Goal: Information Seeking & Learning: Learn about a topic

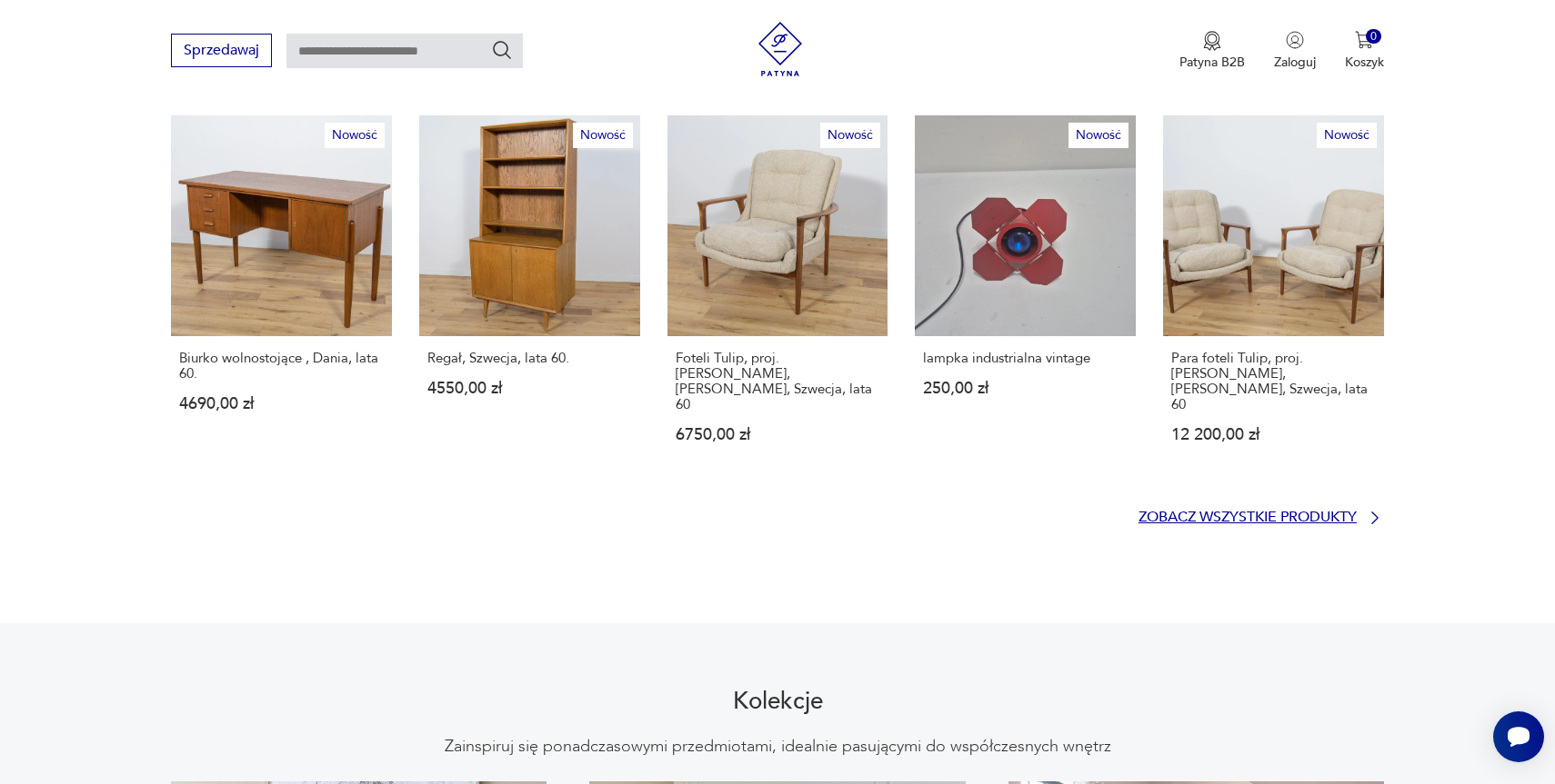
click at [1296, 511] on p "Zobacz wszystkie produkty" at bounding box center [1247, 517] width 218 height 12
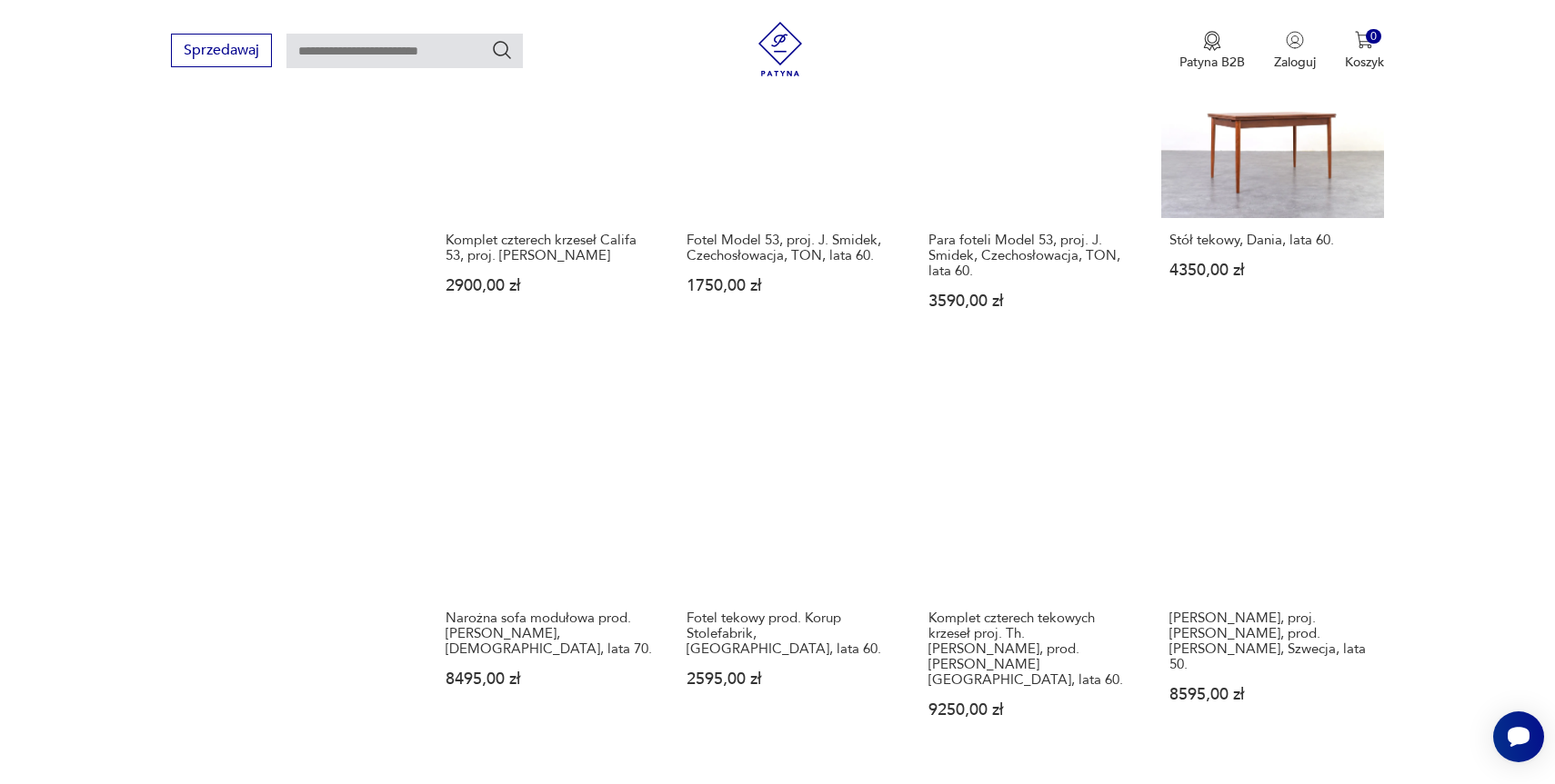
scroll to position [1500, 0]
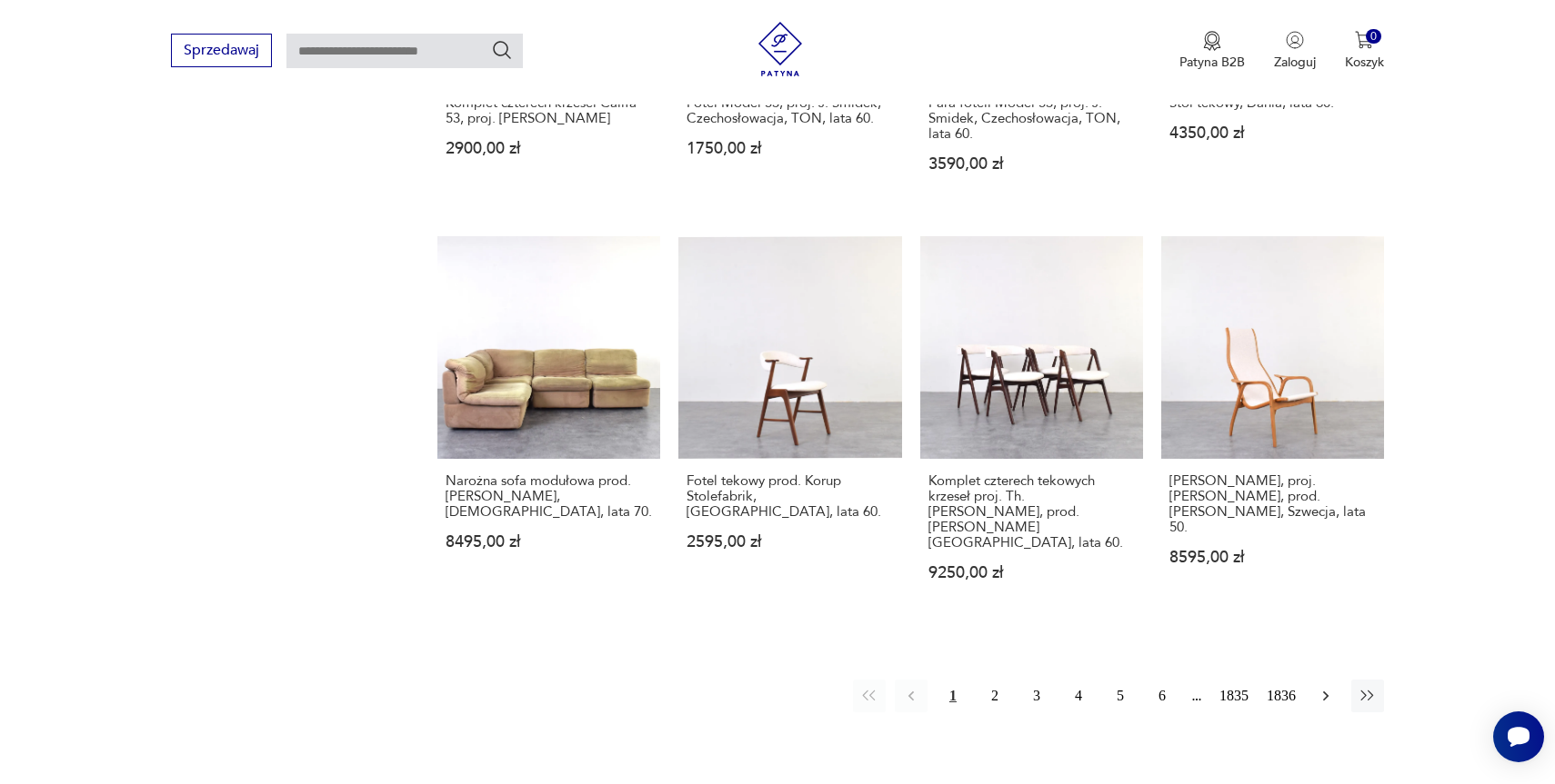
click at [1326, 687] on icon "button" at bounding box center [1325, 696] width 18 height 18
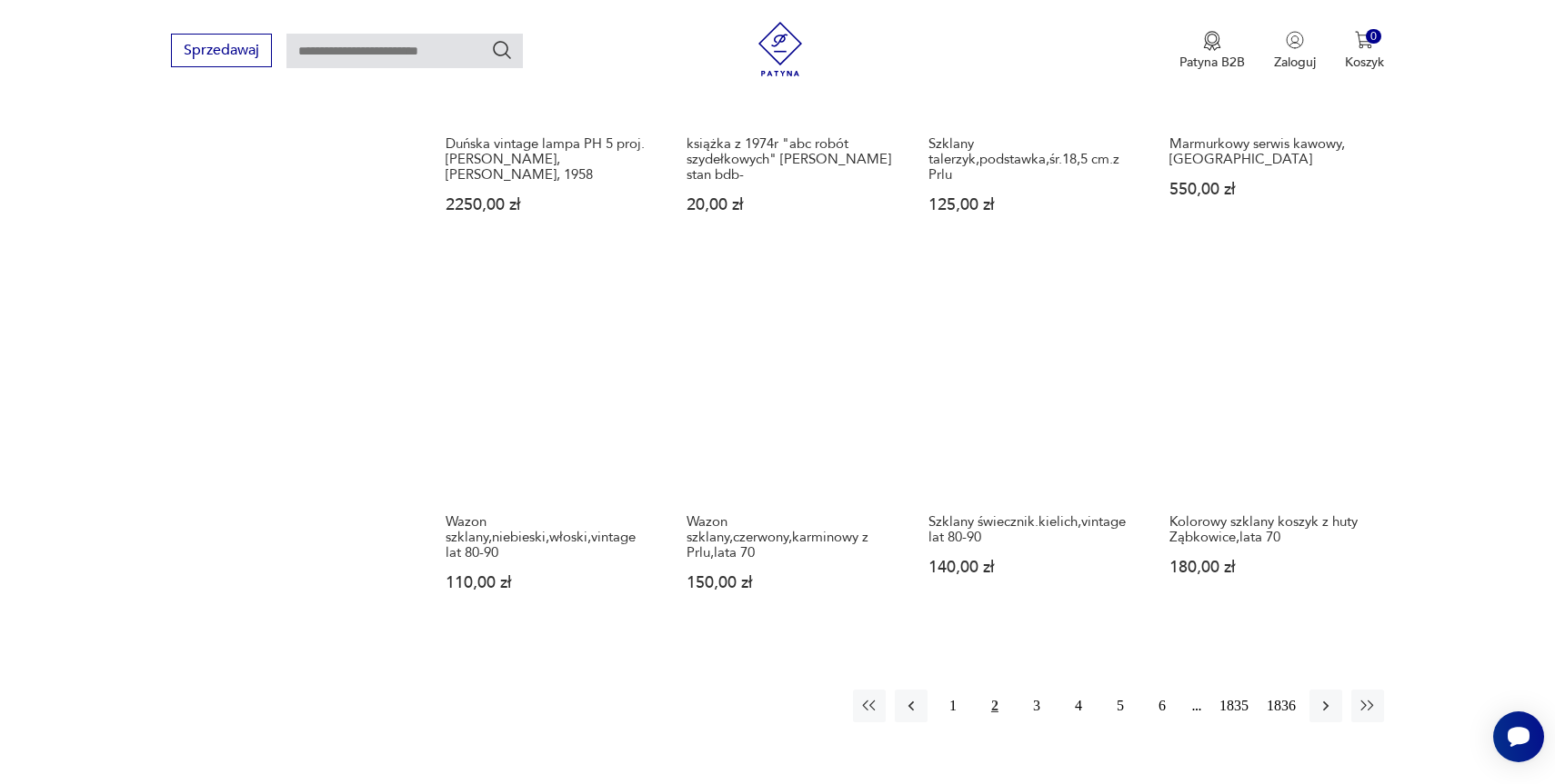
scroll to position [1471, 0]
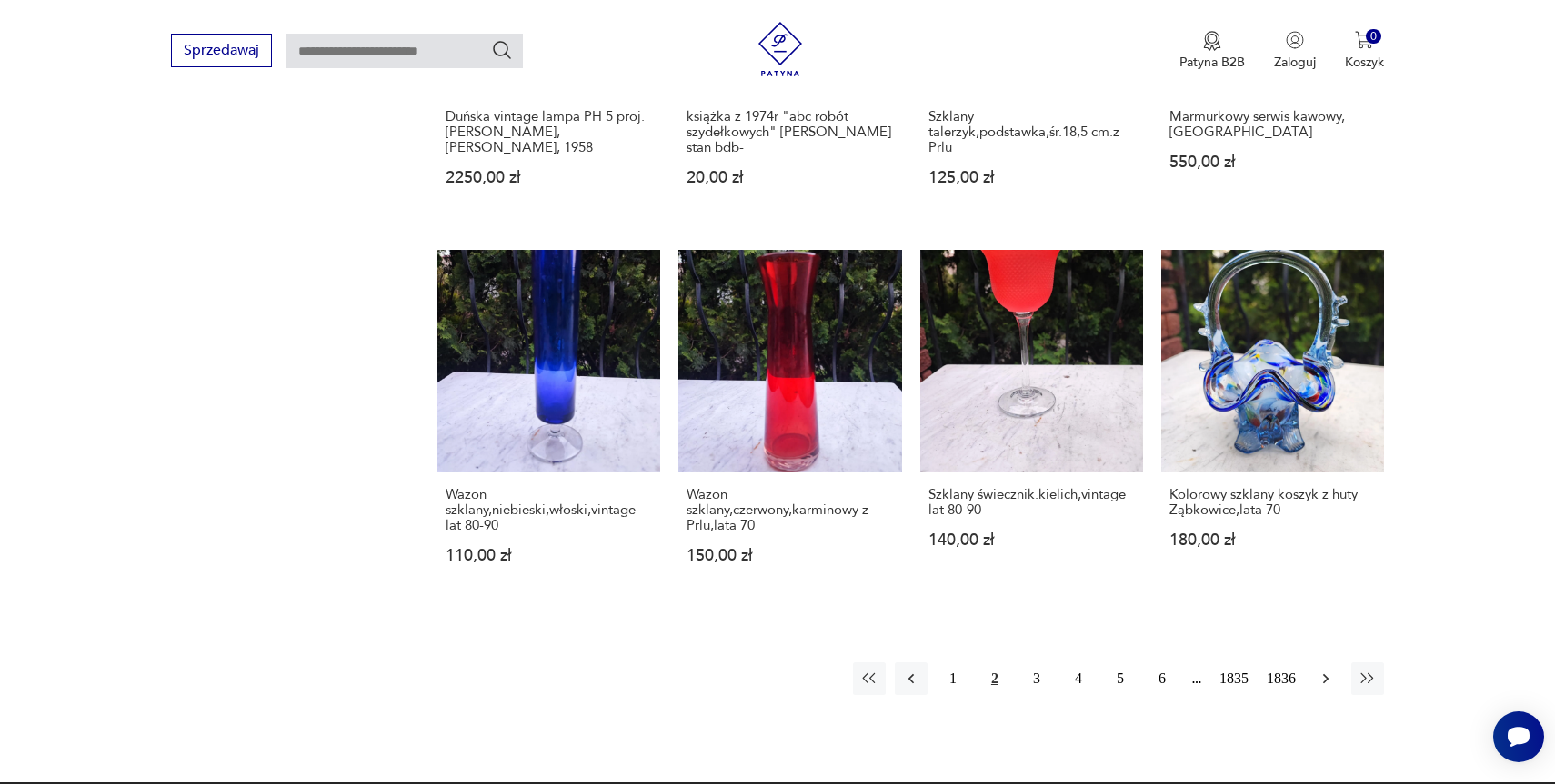
click at [1327, 670] on icon "button" at bounding box center [1325, 679] width 18 height 18
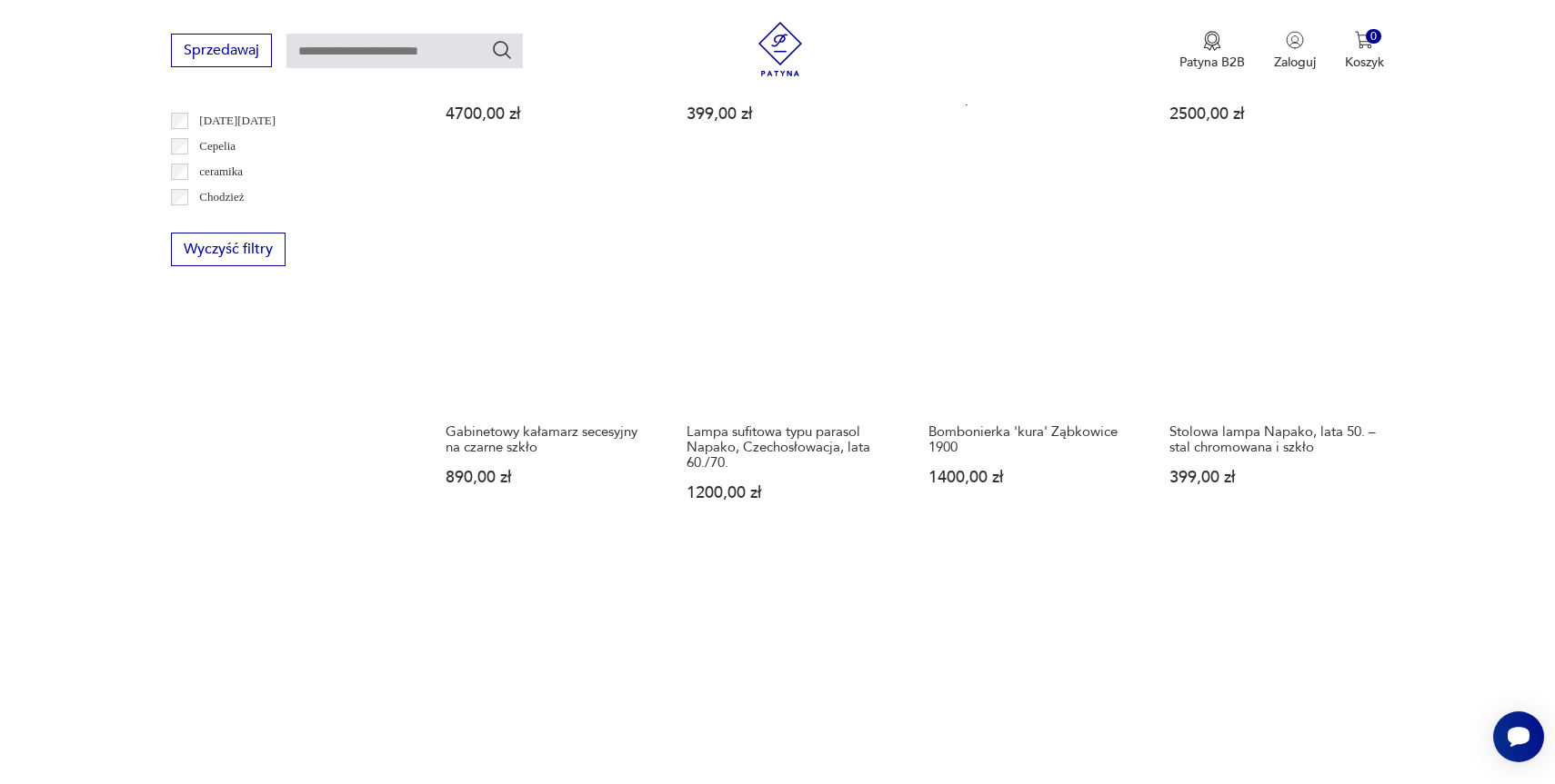
scroll to position [1200, 0]
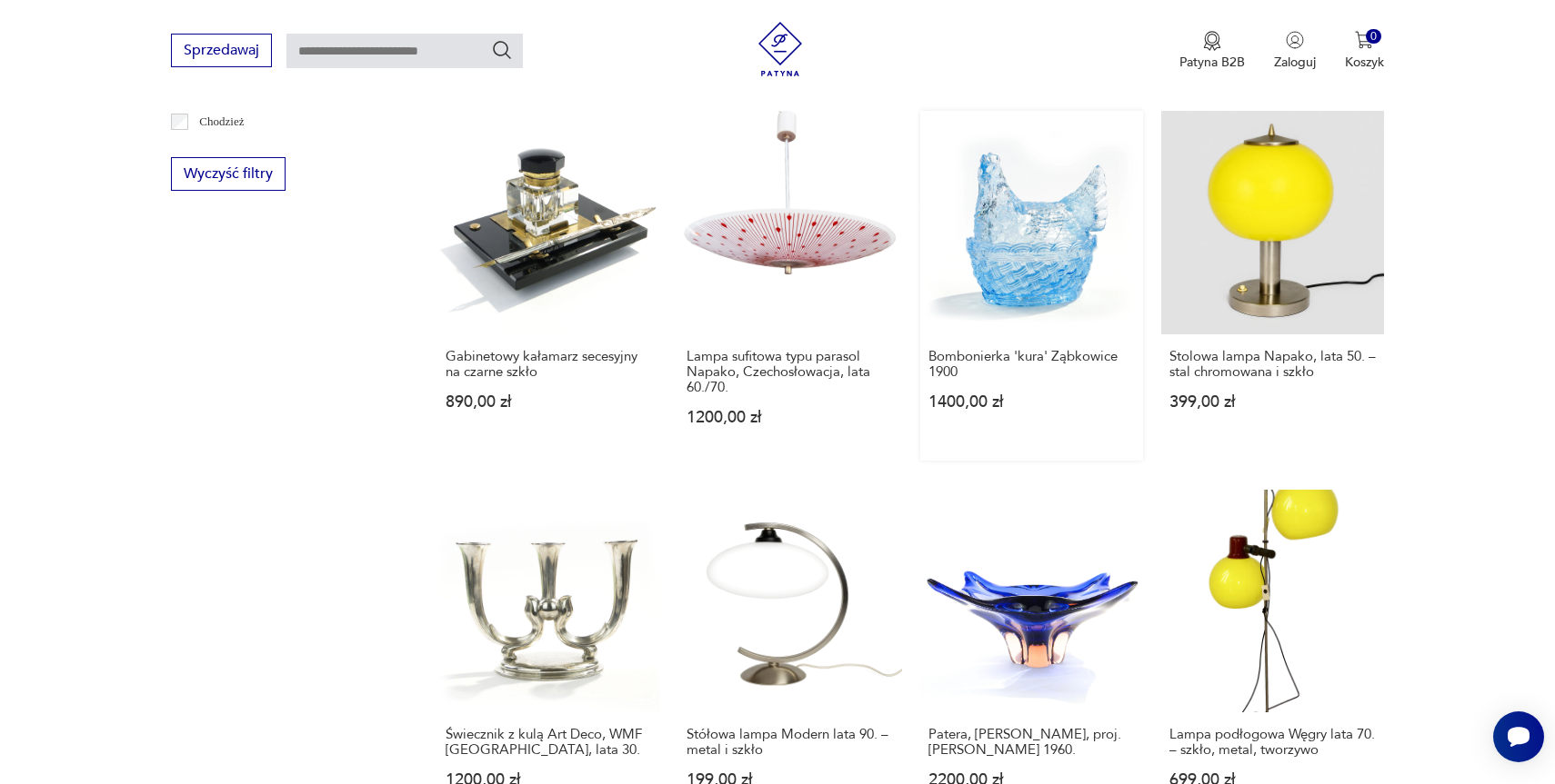
click at [1015, 271] on link "Bombonierka 'kura' Ząbkowice 1900 1400,00 zł" at bounding box center [1031, 285] width 223 height 349
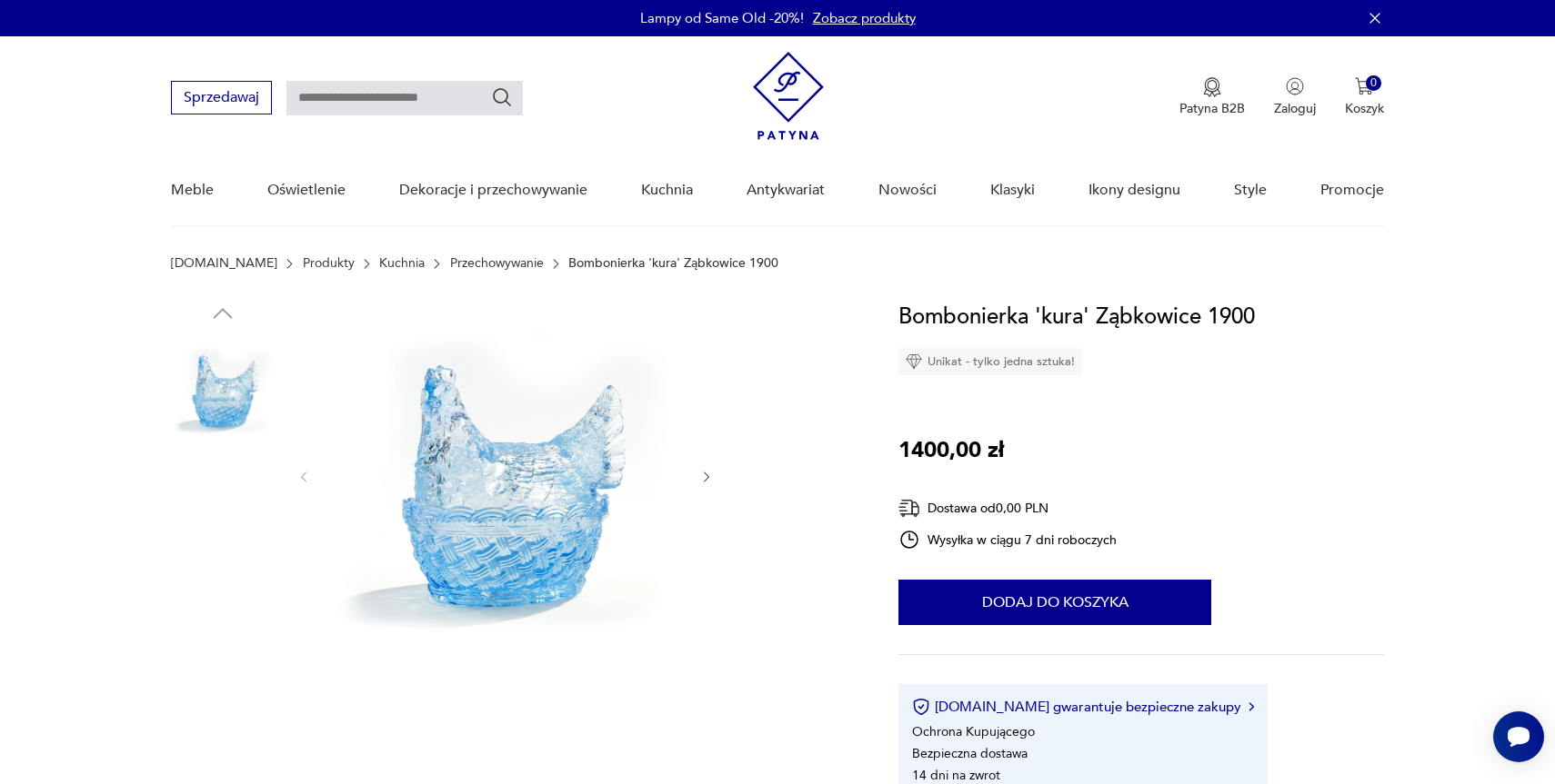
click at [238, 493] on img at bounding box center [223, 504] width 104 height 104
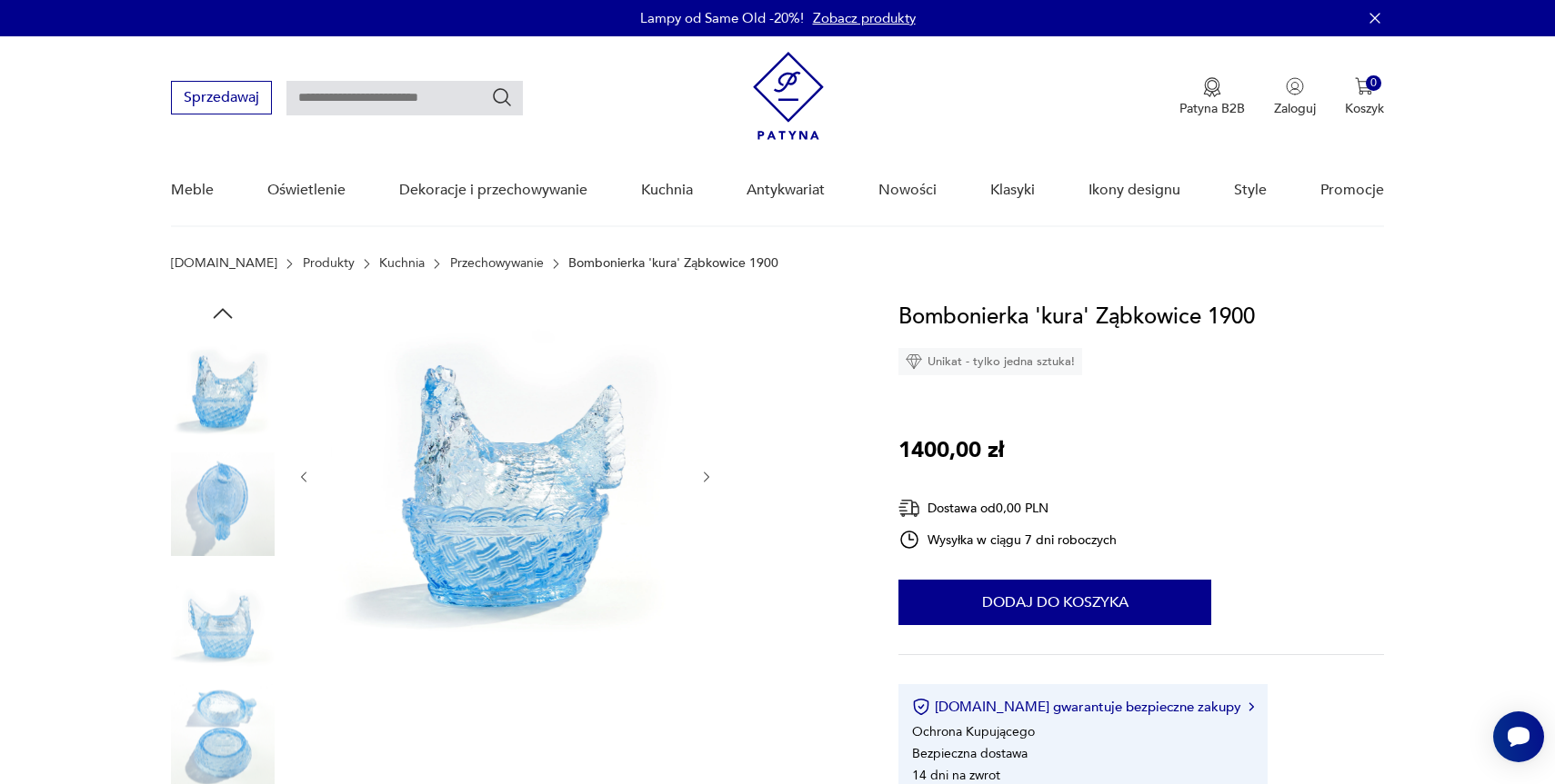
click at [227, 616] on img at bounding box center [223, 620] width 104 height 104
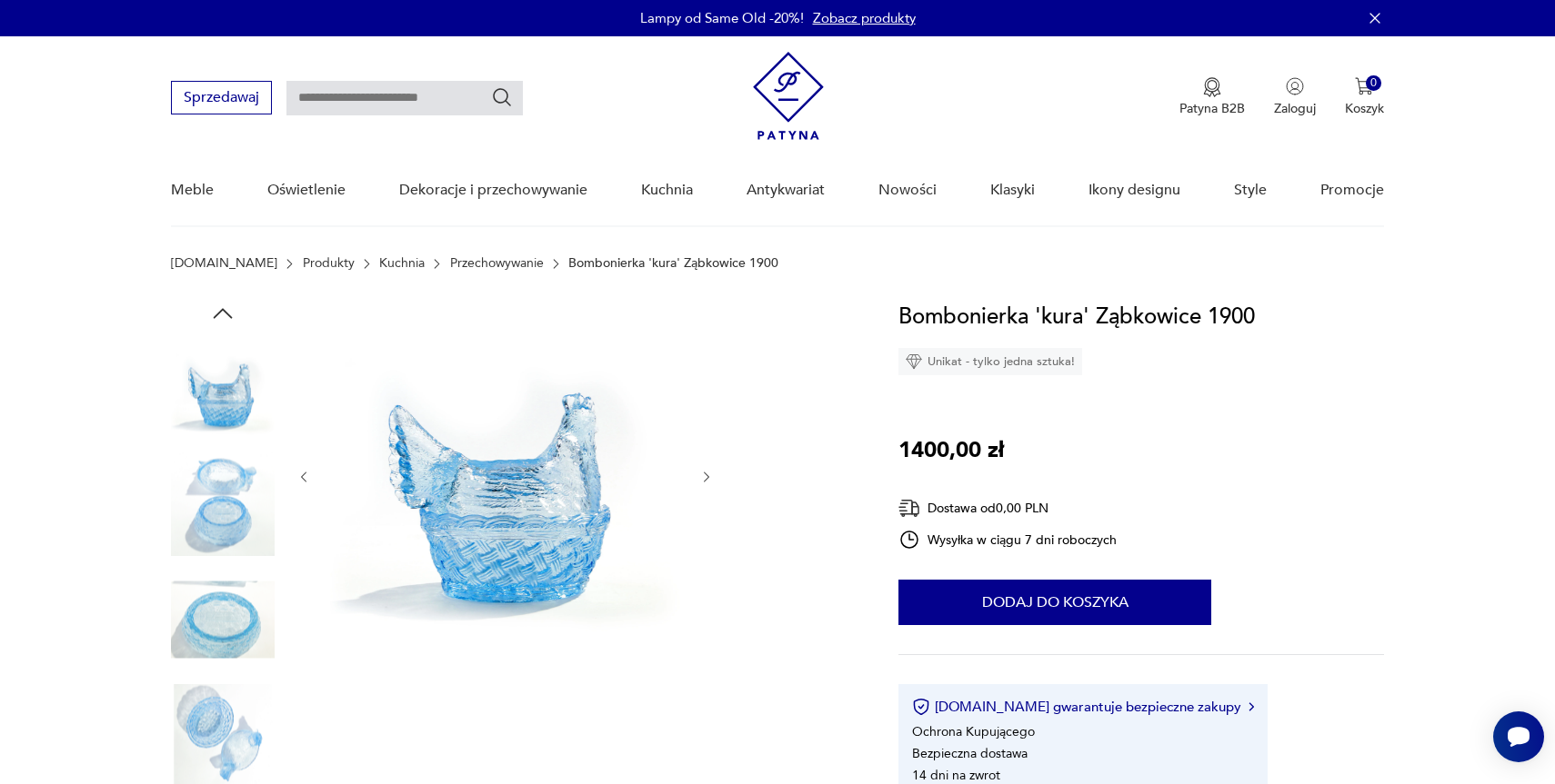
click at [227, 616] on img at bounding box center [223, 620] width 104 height 104
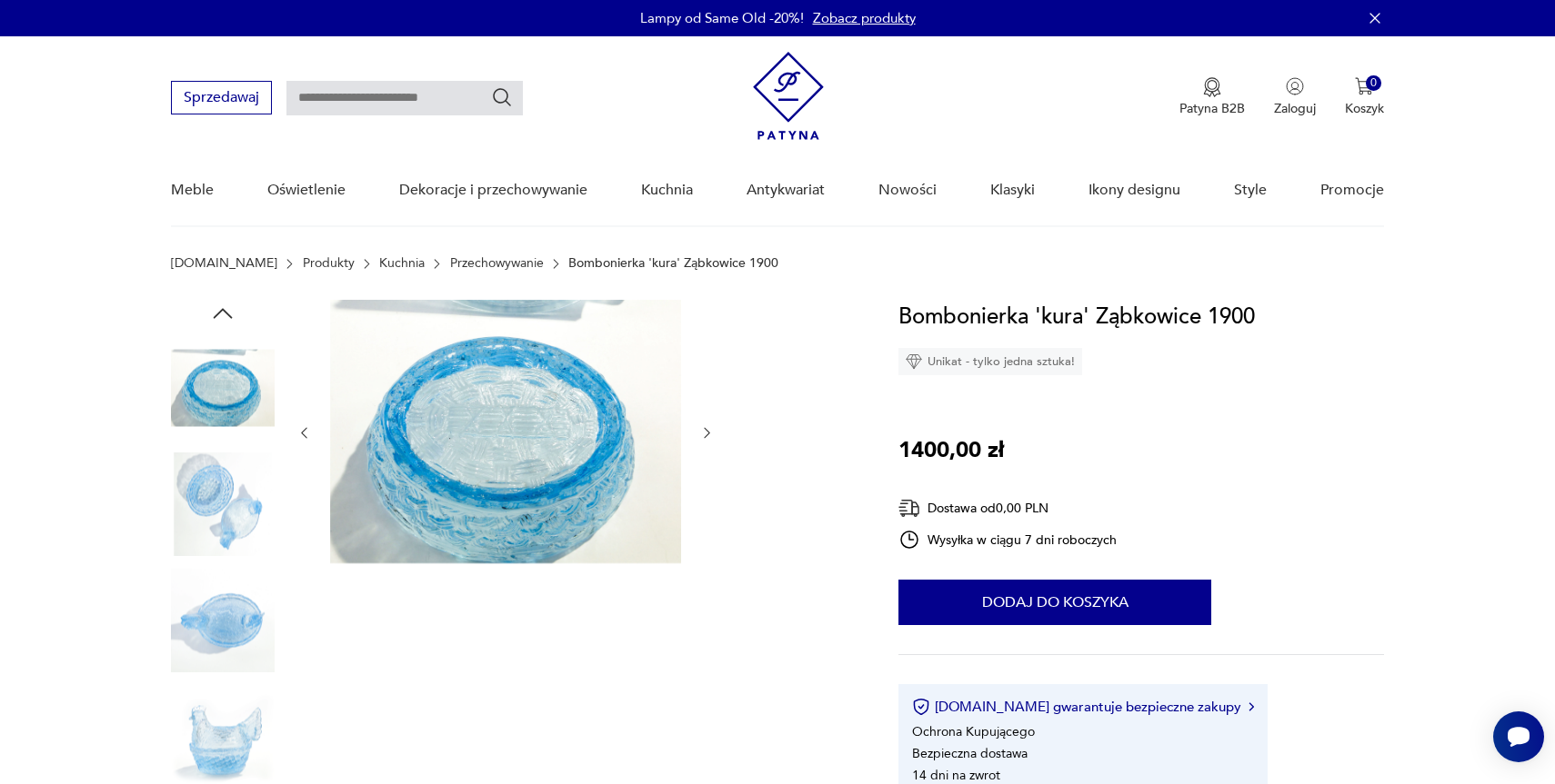
click at [227, 616] on img at bounding box center [223, 620] width 104 height 104
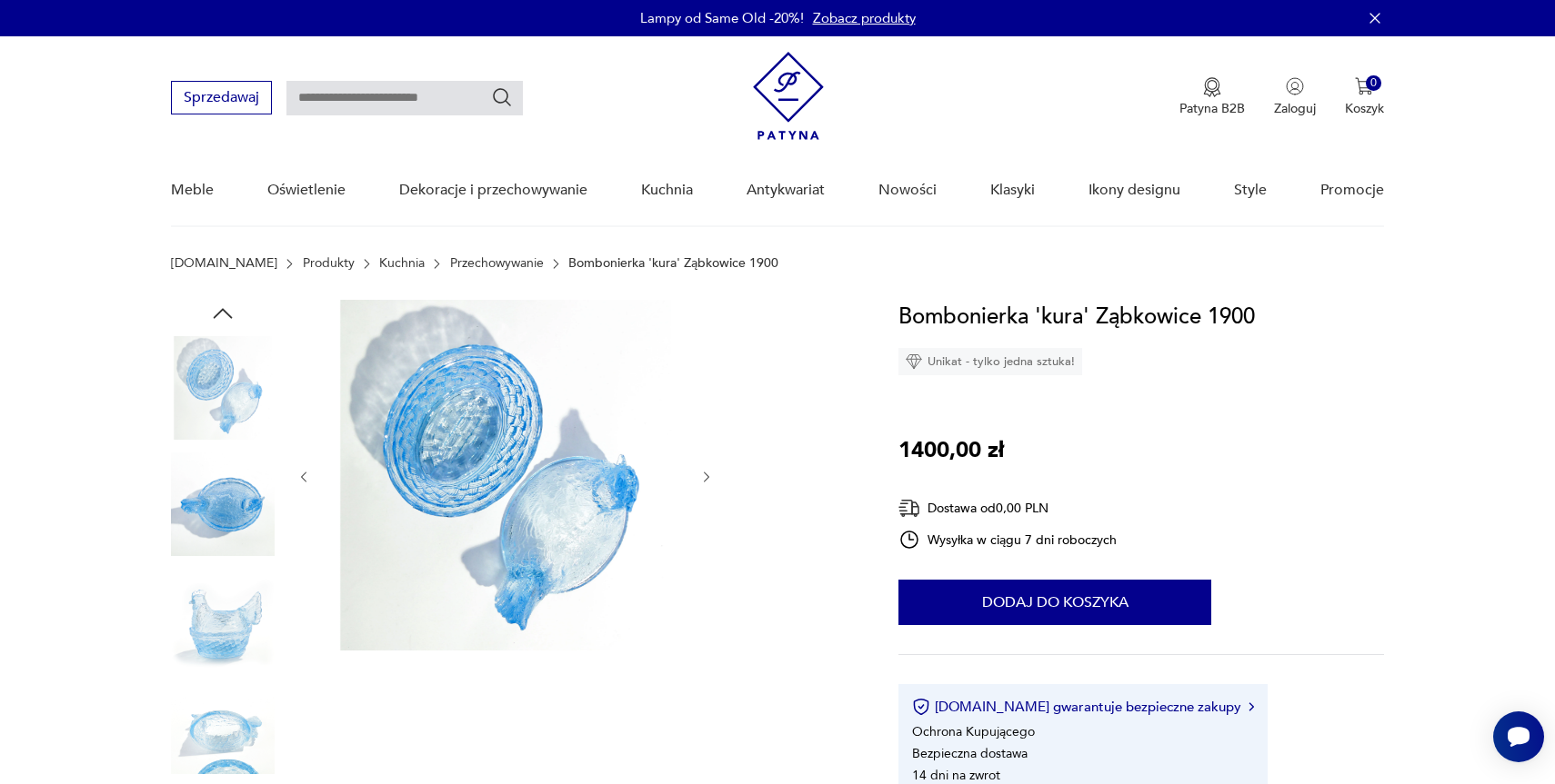
click at [224, 624] on img at bounding box center [223, 620] width 104 height 104
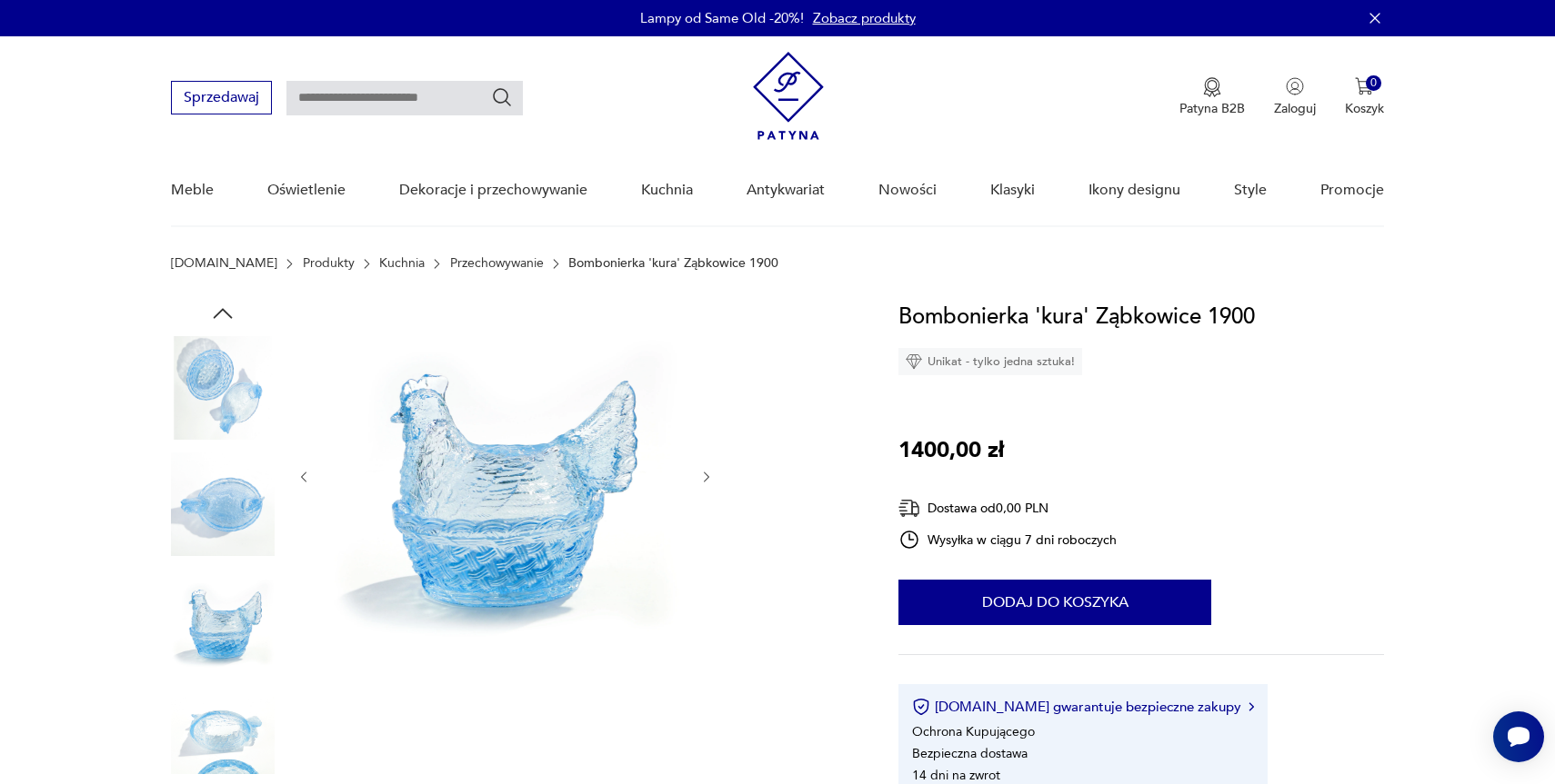
click at [231, 720] on img at bounding box center [223, 736] width 104 height 104
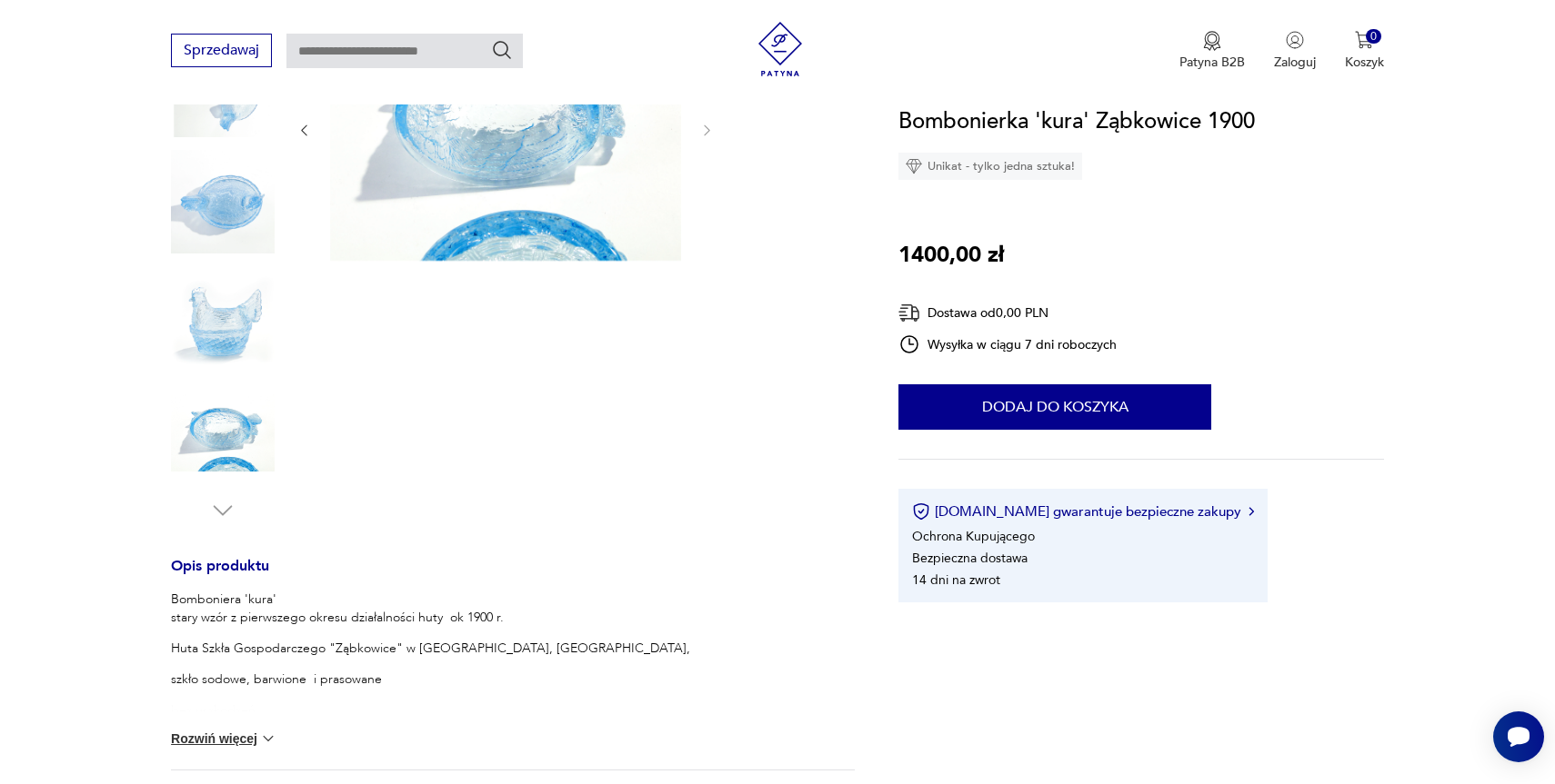
scroll to position [483, 0]
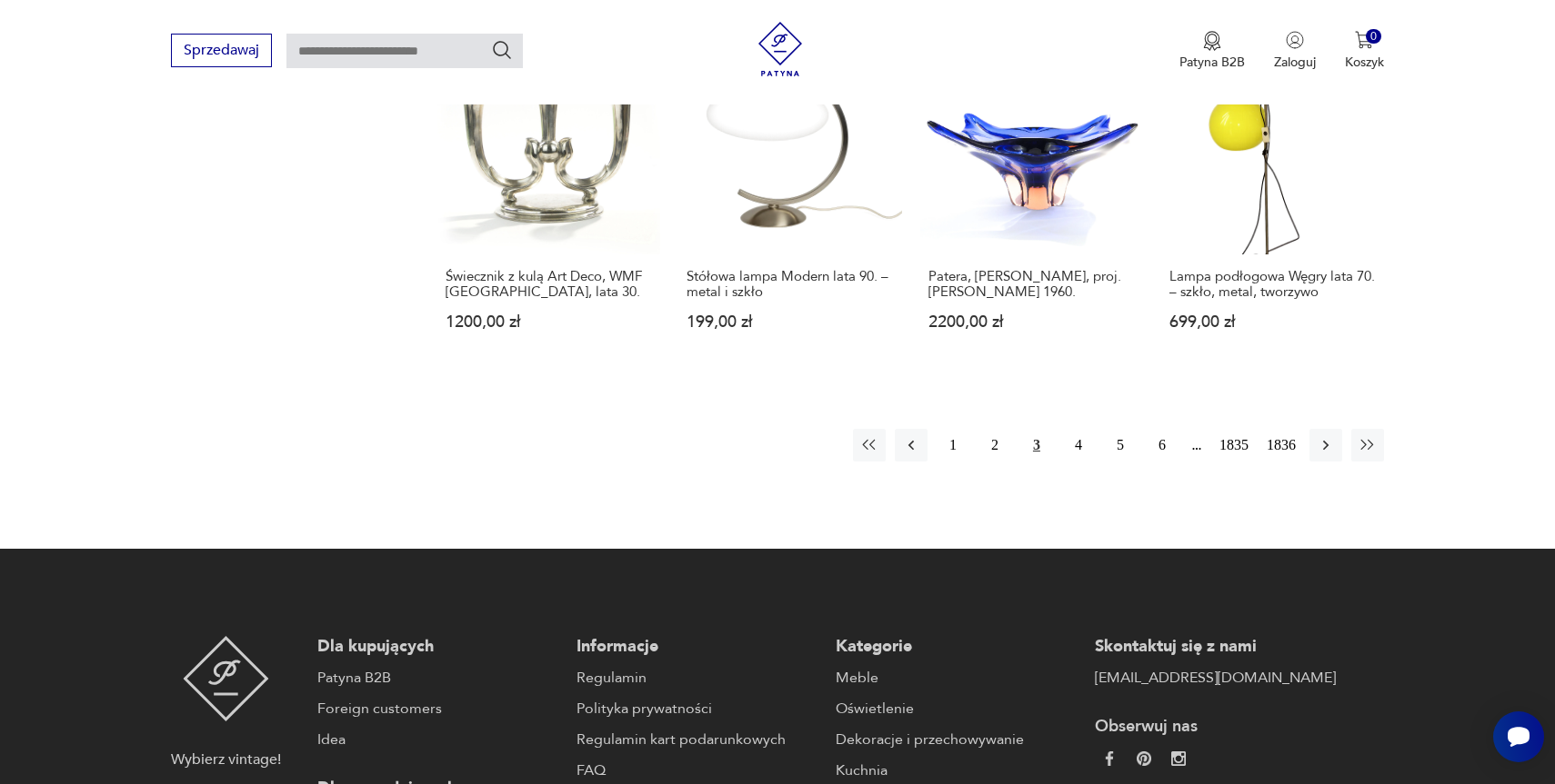
scroll to position [1659, 0]
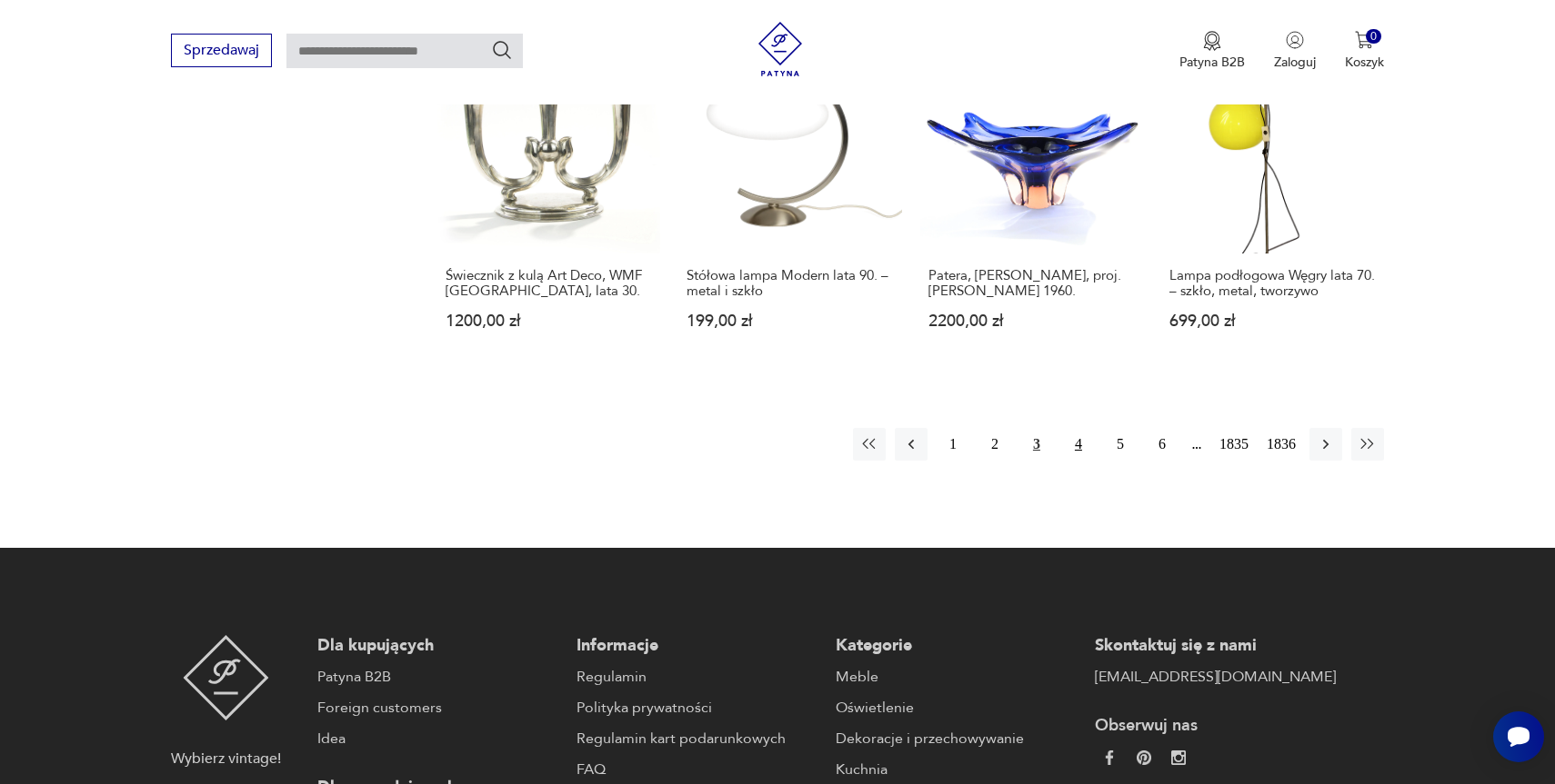
click at [1069, 438] on button "4" at bounding box center [1078, 444] width 33 height 33
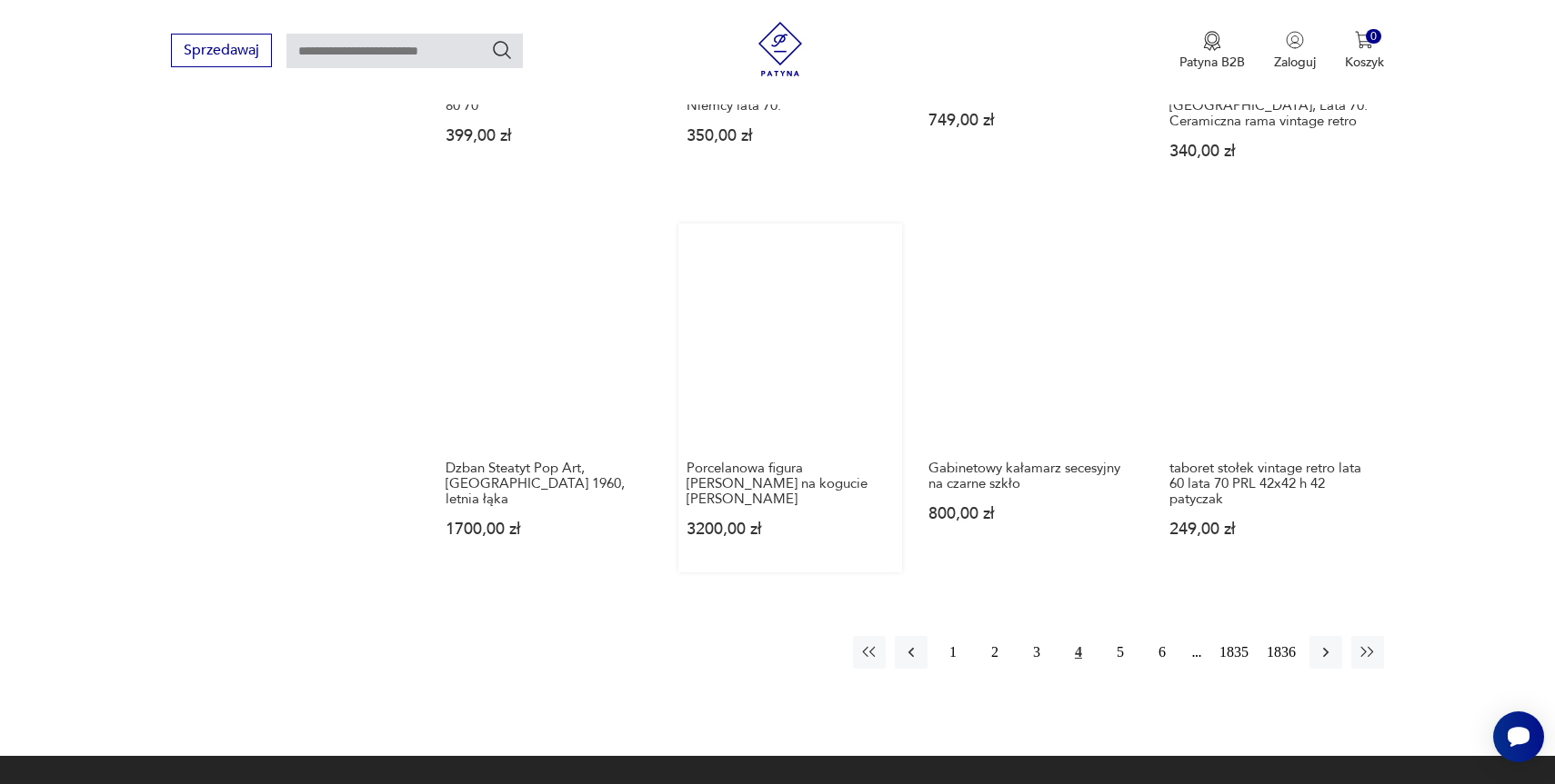
scroll to position [1547, 0]
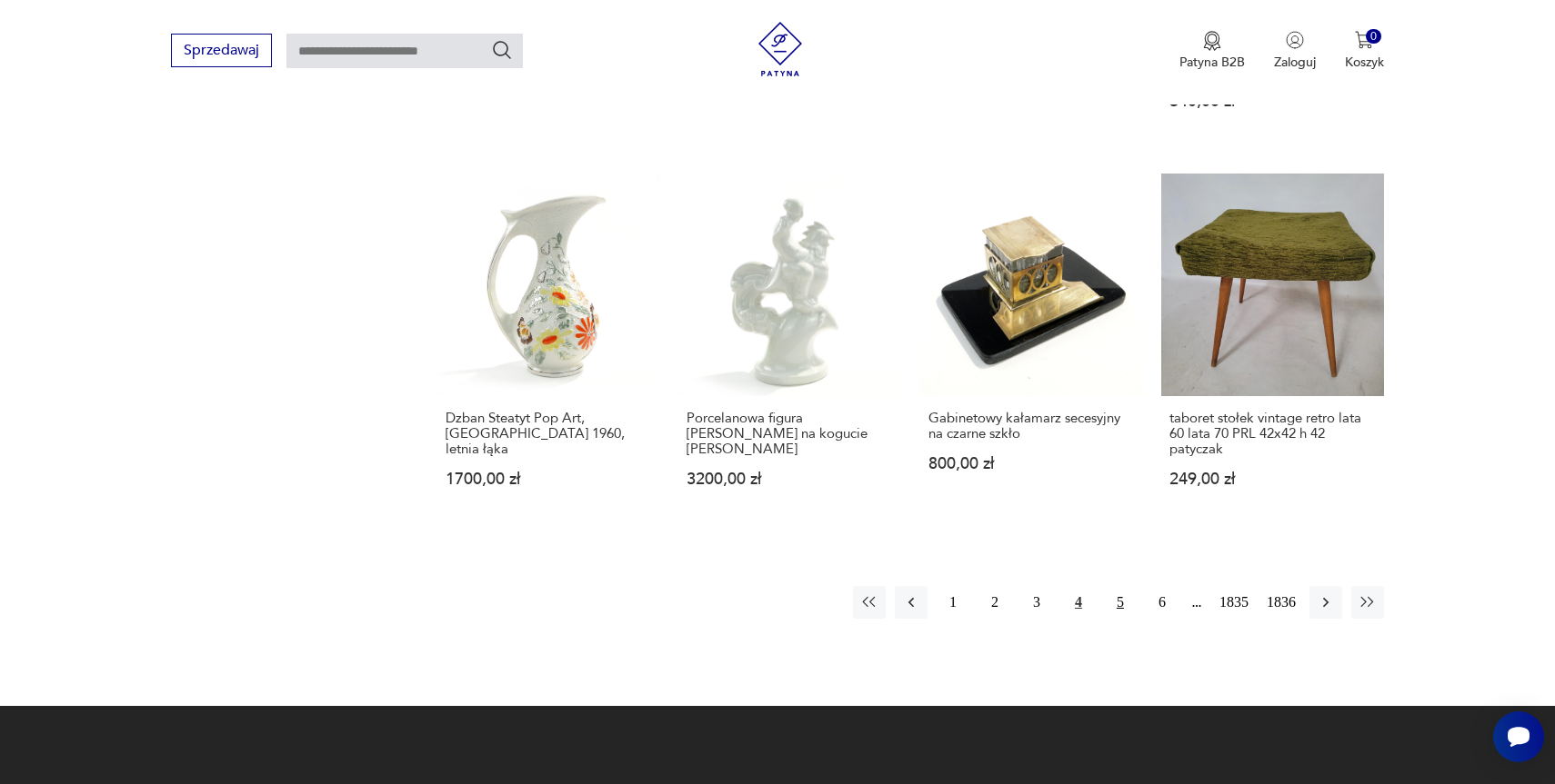
click at [1113, 590] on button "5" at bounding box center [1120, 602] width 33 height 33
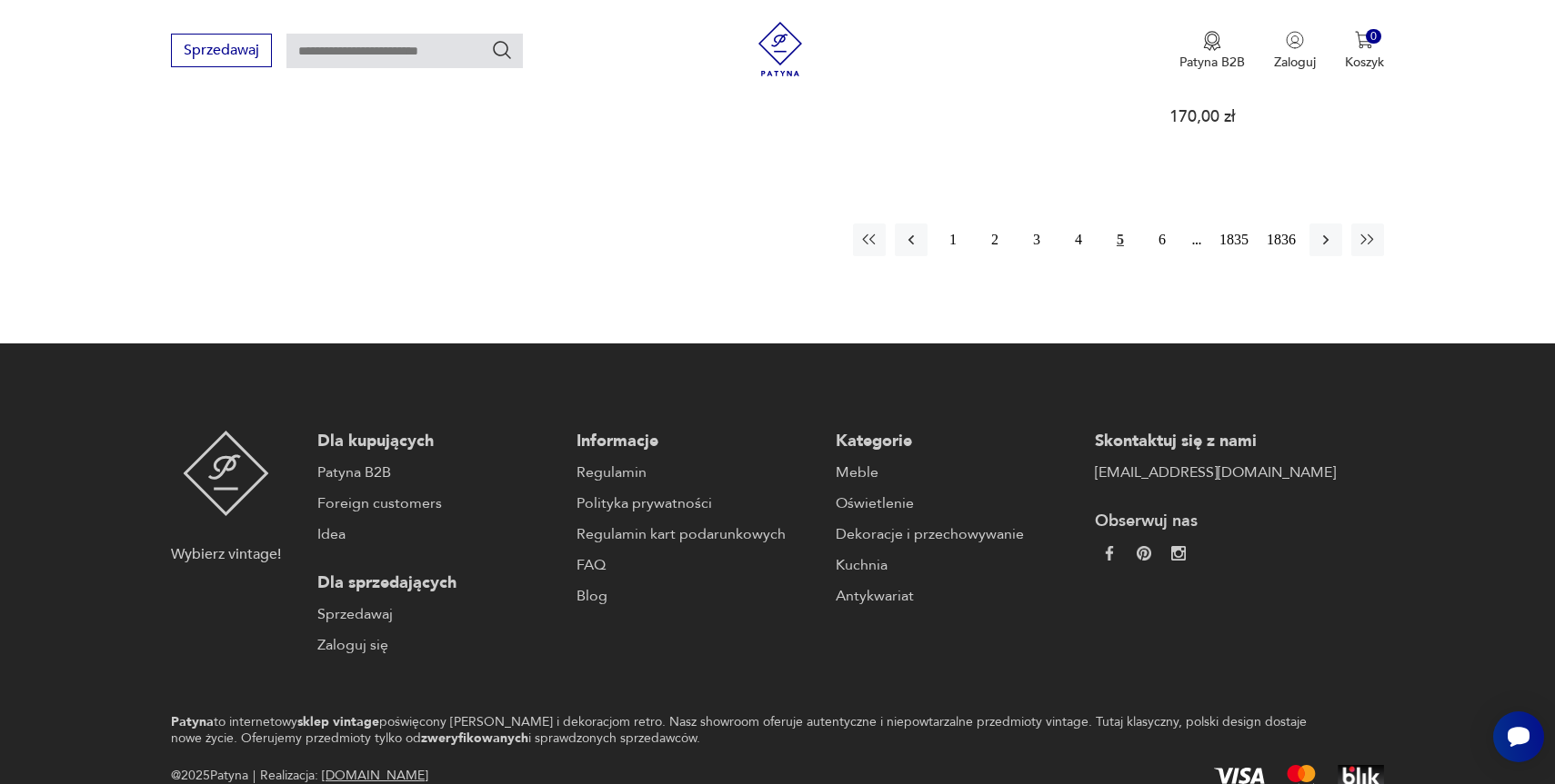
scroll to position [1887, 0]
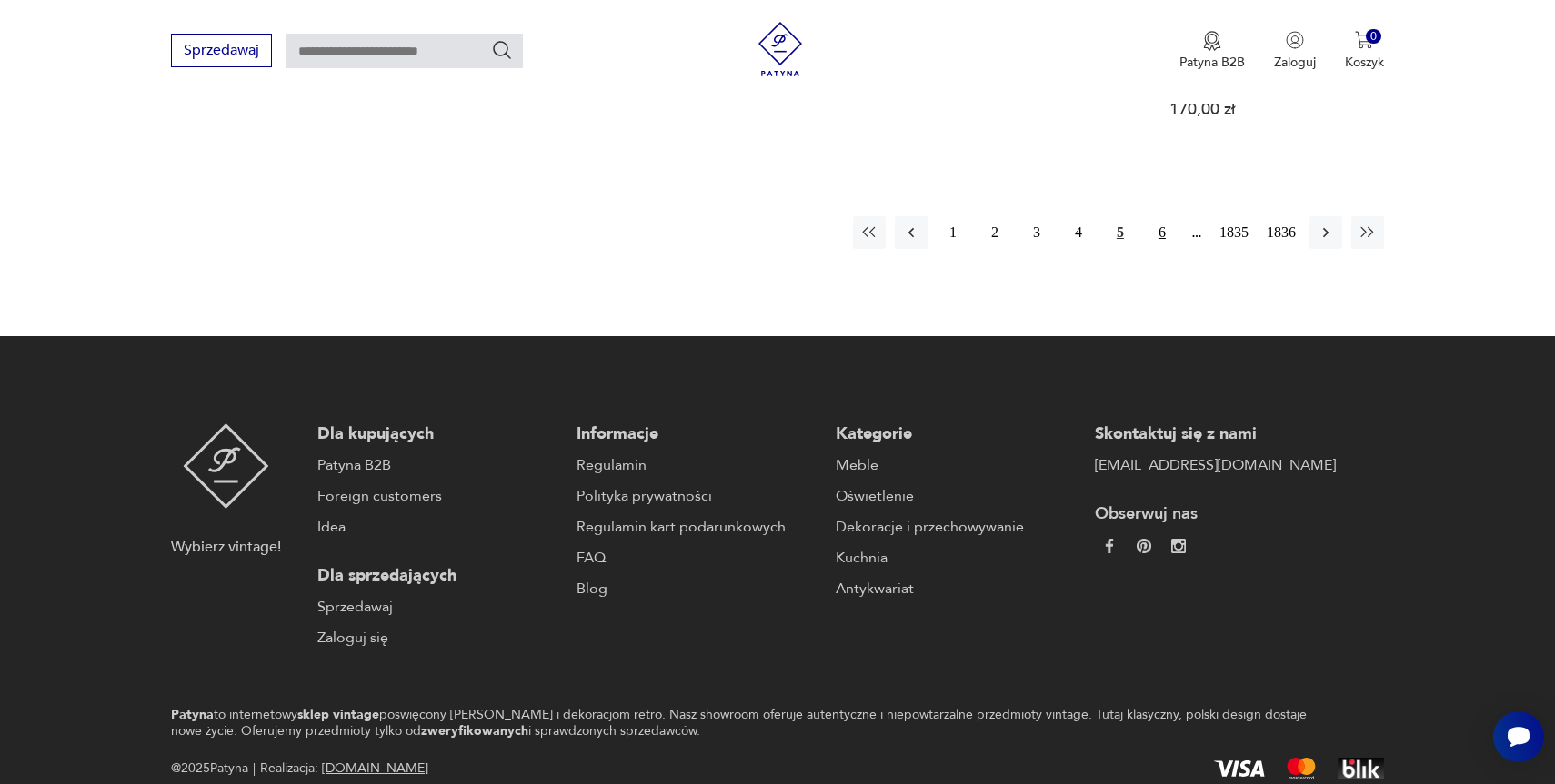
click at [1153, 237] on button "6" at bounding box center [1161, 233] width 33 height 33
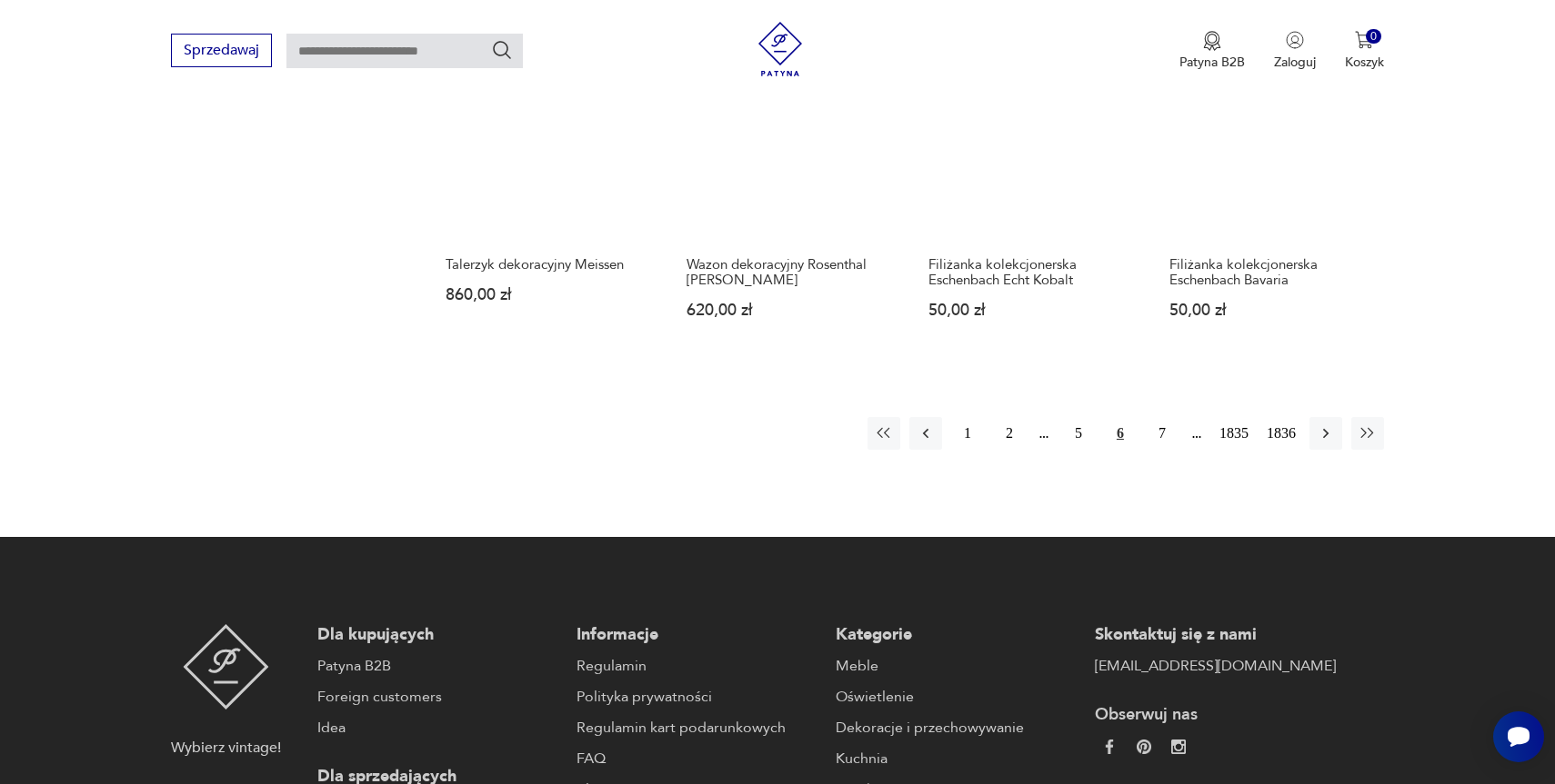
scroll to position [1762, 0]
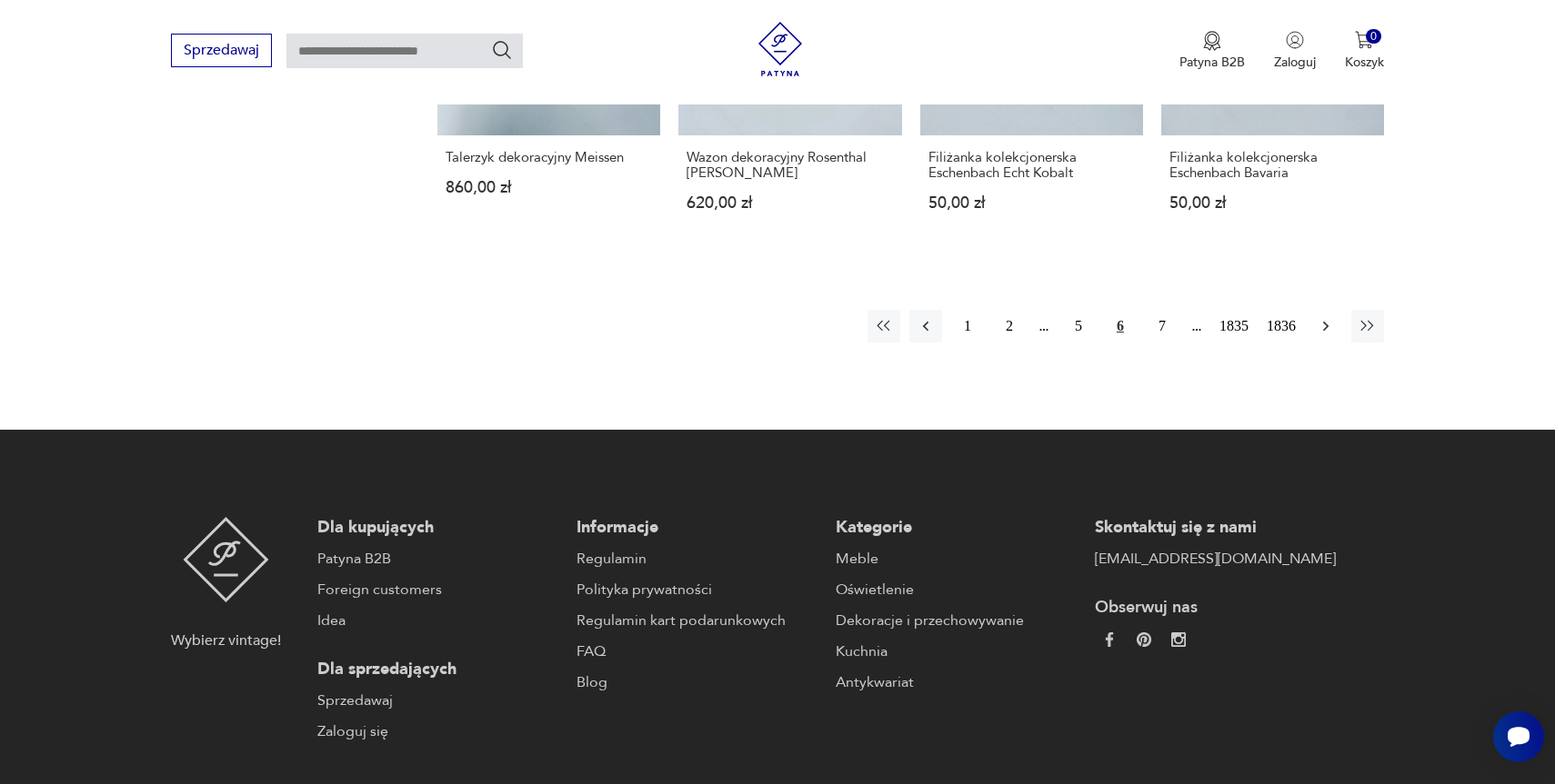
click at [1327, 331] on icon "button" at bounding box center [1325, 327] width 18 height 18
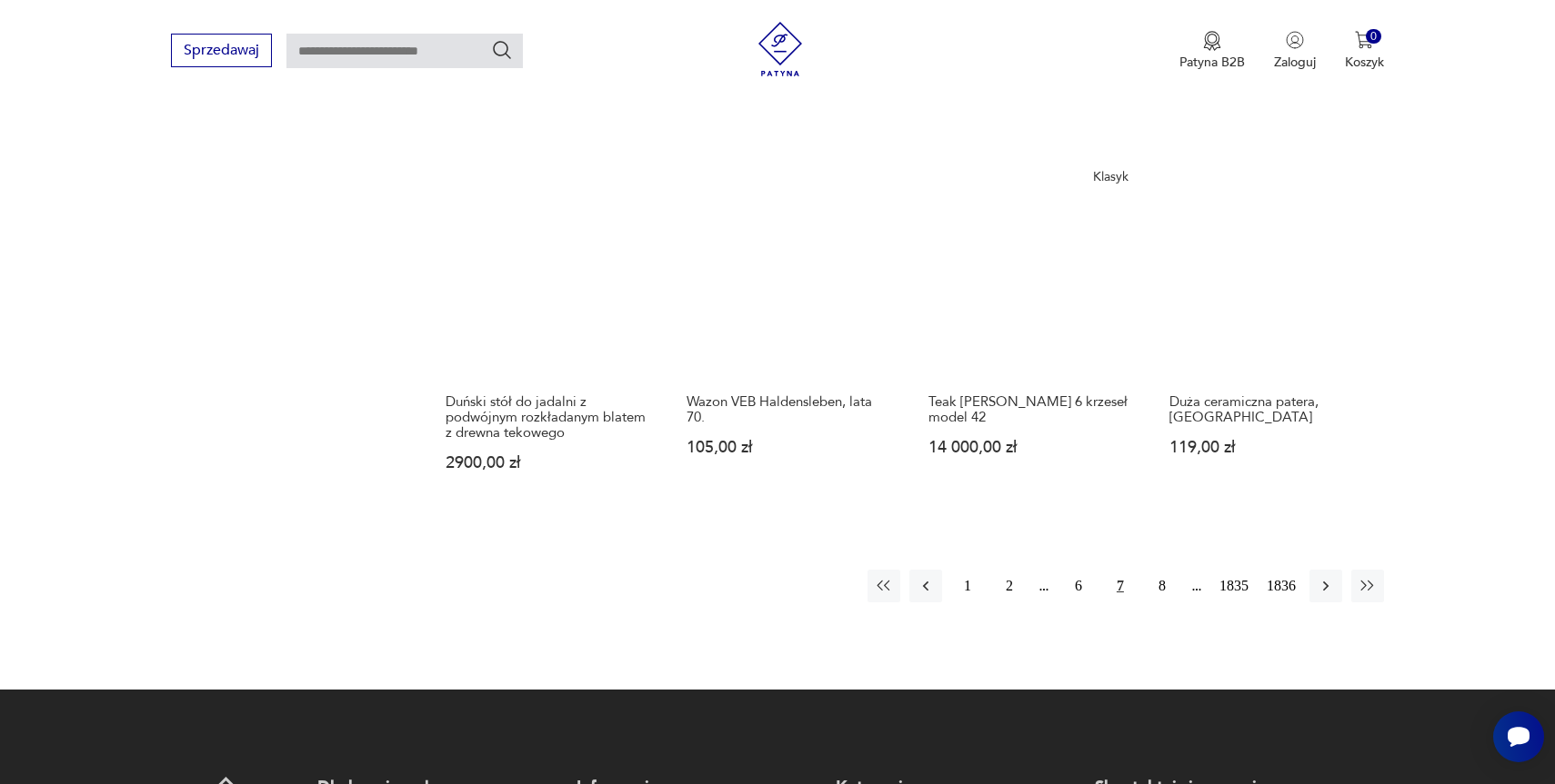
scroll to position [1550, 0]
